Goal: Obtain resource: Download file/media

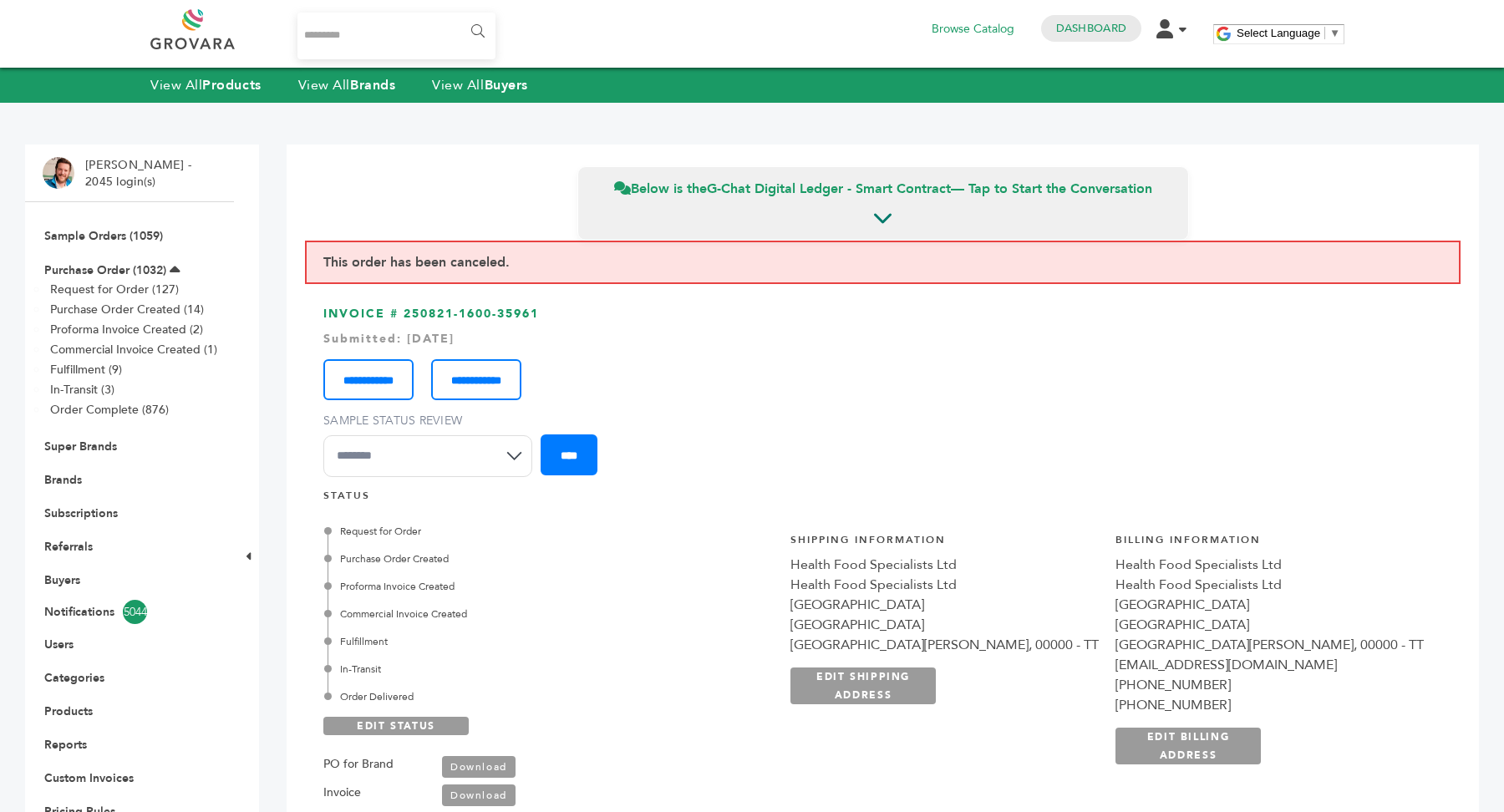
scroll to position [151, 0]
click at [346, 37] on input "Search..." at bounding box center [396, 36] width 198 height 47
type input "*****"
click at [458, 15] on input "******" at bounding box center [476, 32] width 37 height 34
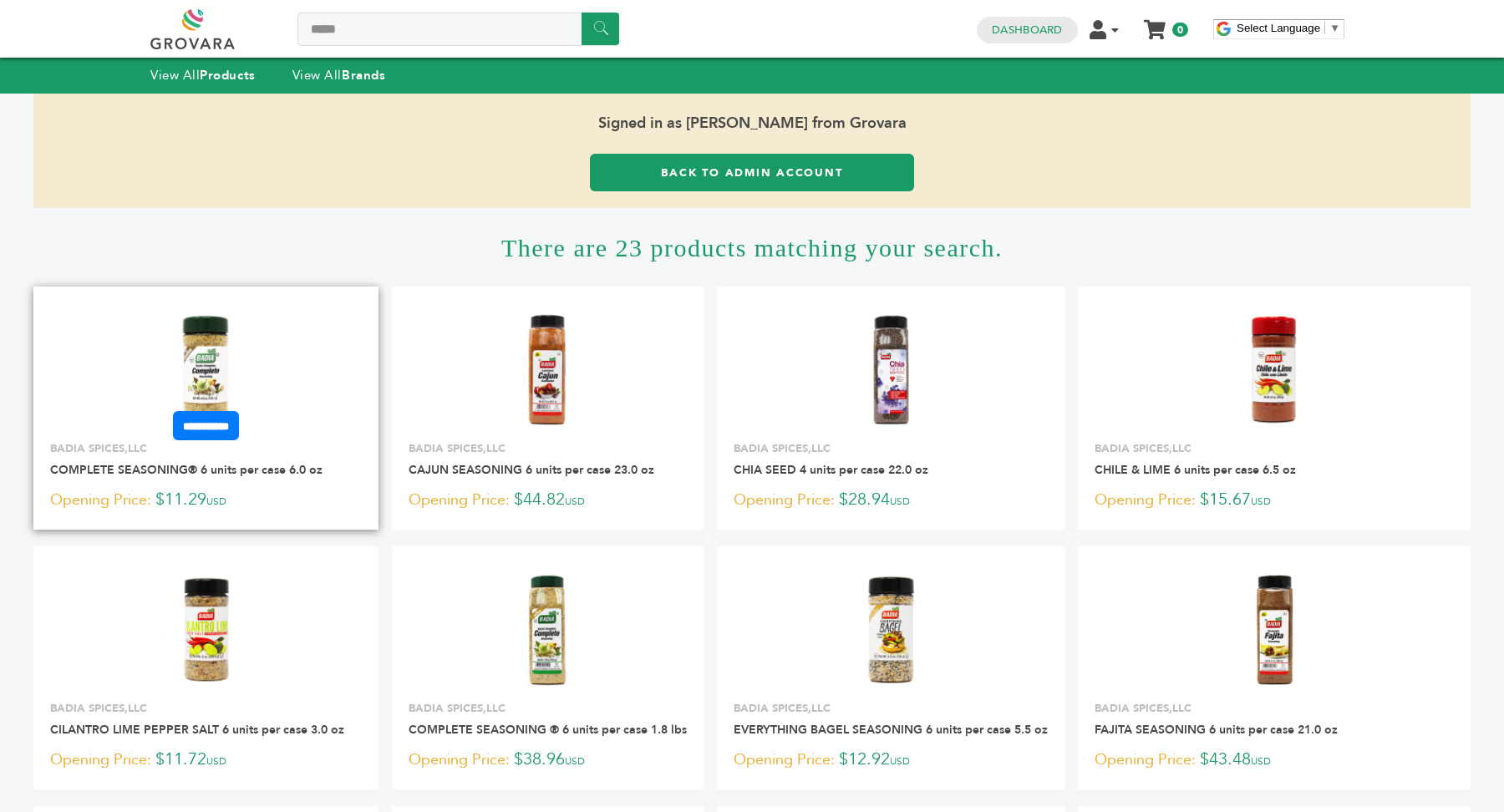
click at [232, 361] on img at bounding box center [206, 369] width 121 height 121
click at [212, 355] on img at bounding box center [206, 369] width 121 height 121
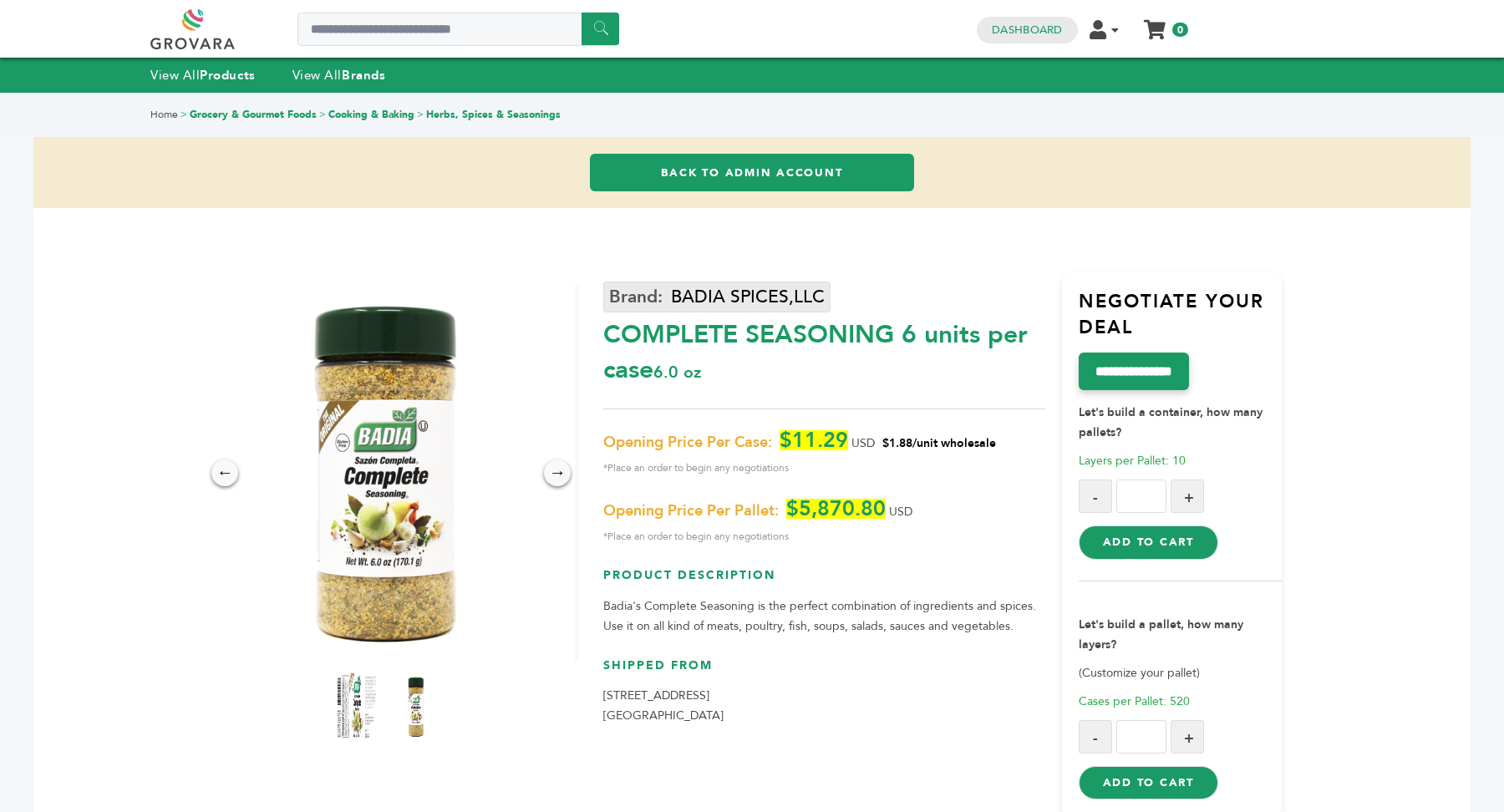
click at [736, 296] on link "BADIA SPICES,LLC" at bounding box center [716, 296] width 227 height 31
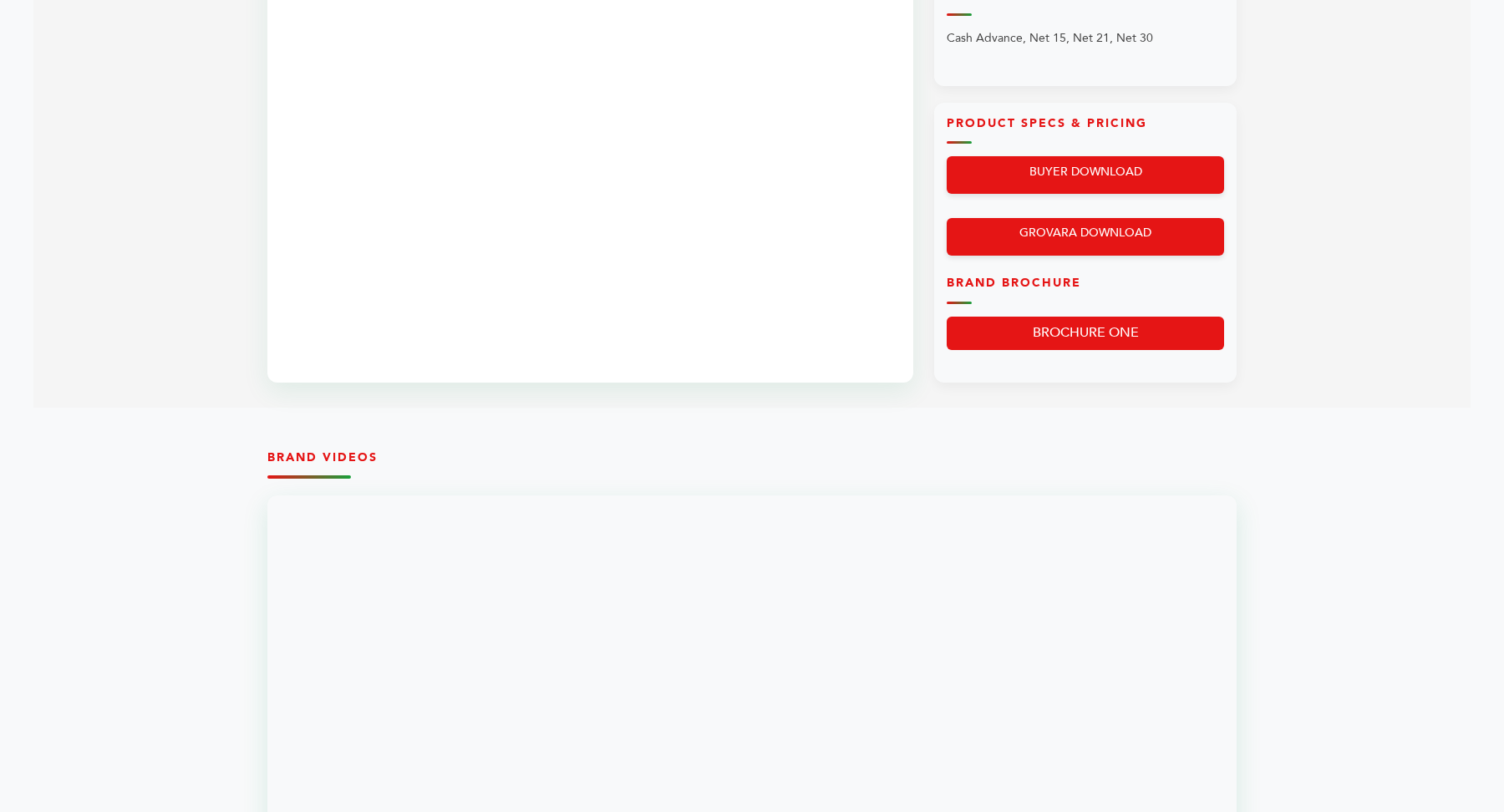
scroll to position [1184, 0]
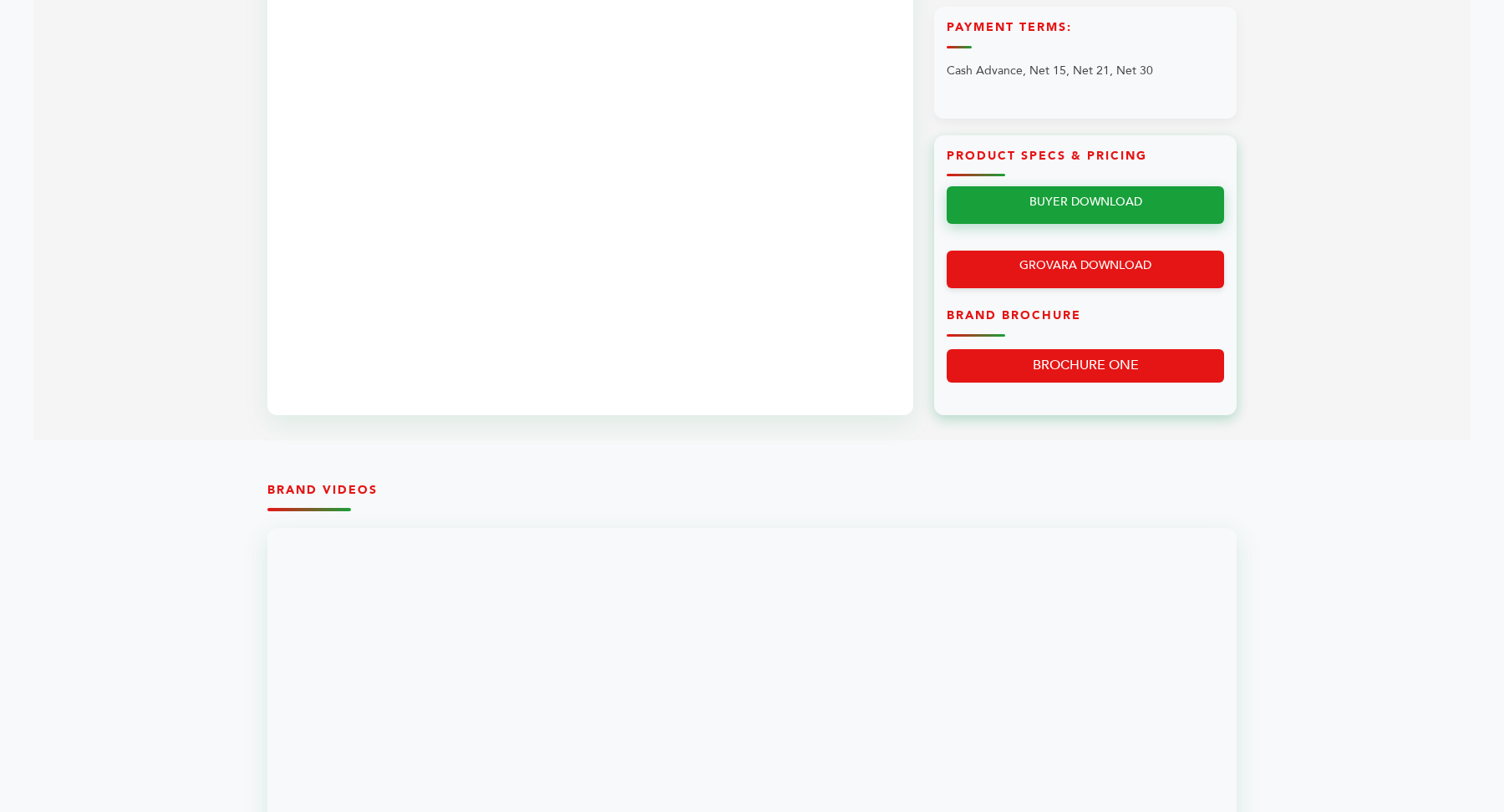
click at [1155, 204] on link "BUYER DOWNLOAD" at bounding box center [1085, 205] width 278 height 37
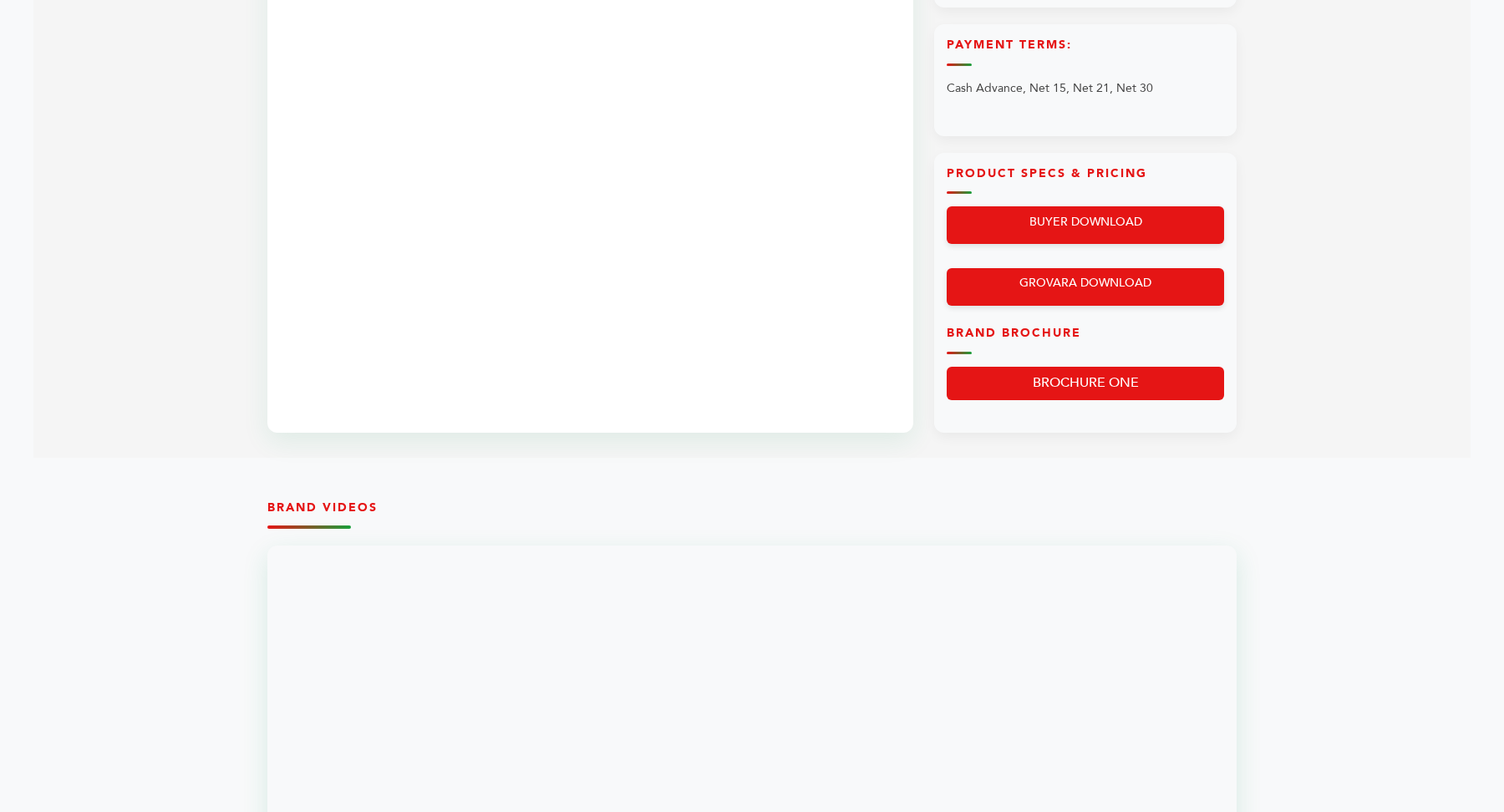
scroll to position [1163, 0]
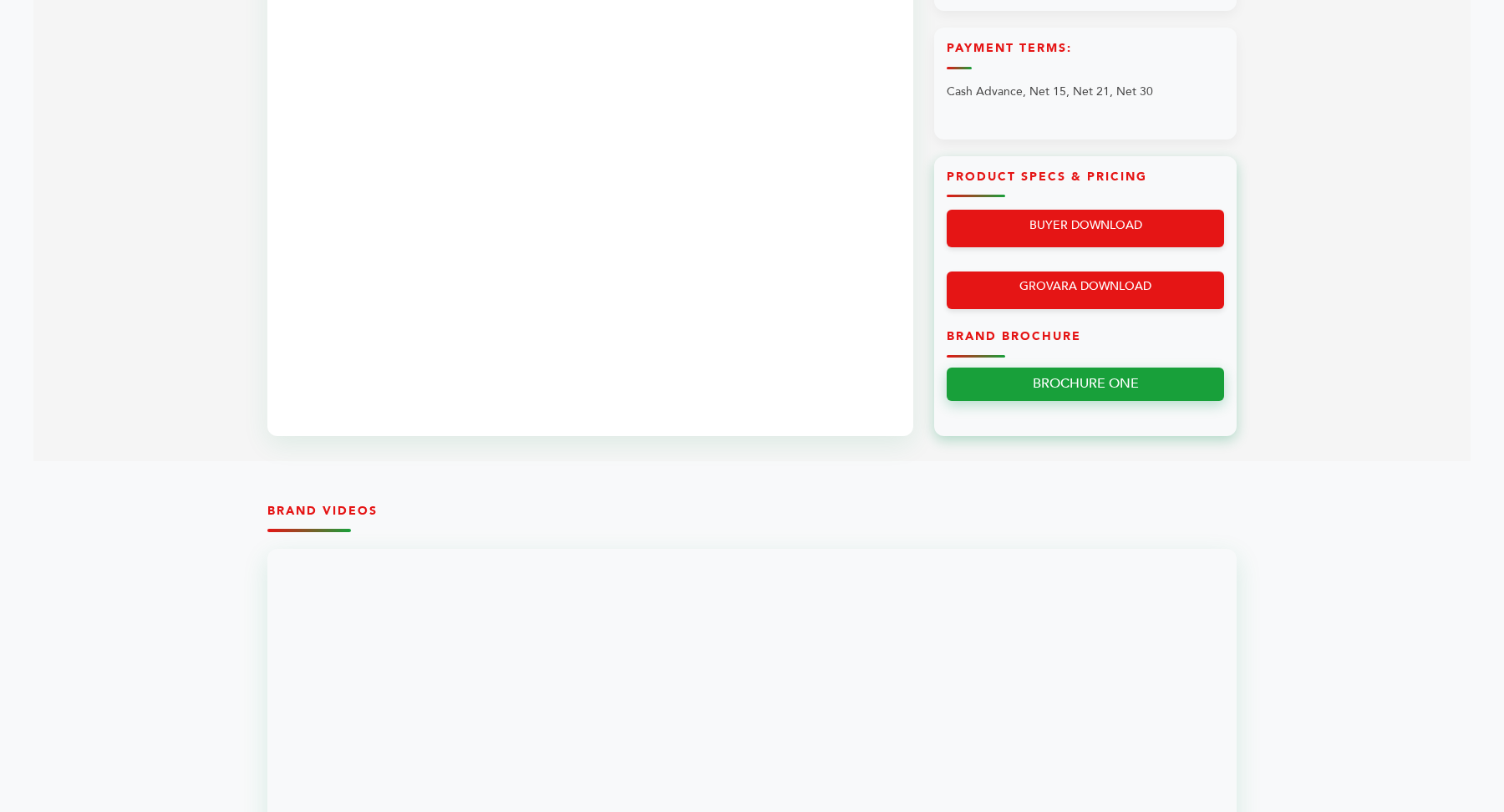
click at [1118, 389] on link "BROCHURE ONE" at bounding box center [1085, 385] width 278 height 34
